Goal: Transaction & Acquisition: Purchase product/service

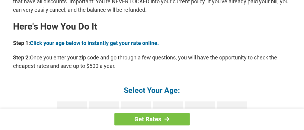
scroll to position [574, 0]
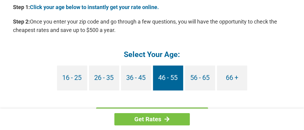
click at [163, 78] on link "46 - 55" at bounding box center [168, 78] width 30 height 25
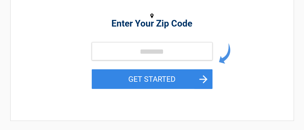
scroll to position [121, 0]
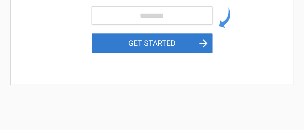
click at [160, 43] on button "GET STARTED" at bounding box center [152, 44] width 121 height 20
click at [164, 39] on button "GET STARTED" at bounding box center [152, 44] width 121 height 20
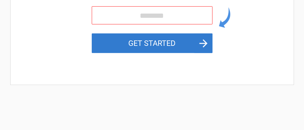
drag, startPoint x: 166, startPoint y: 39, endPoint x: 200, endPoint y: 41, distance: 33.9
click at [166, 39] on button "GET STARTED" at bounding box center [152, 44] width 121 height 20
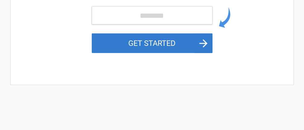
click at [205, 44] on button "GET STARTED" at bounding box center [152, 44] width 121 height 20
